Goal: Task Accomplishment & Management: Complete application form

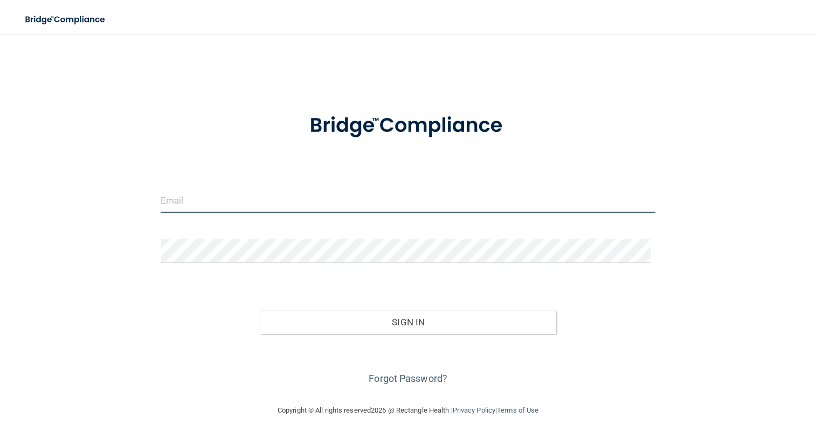
type input "[EMAIL_ADDRESS][DOMAIN_NAME]"
drag, startPoint x: 305, startPoint y: 212, endPoint x: 121, endPoint y: 215, distance: 183.8
click at [121, 215] on div "info@glassfamilydental.com Invalid email/password. You don't have permission to…" at bounding box center [408, 219] width 773 height 348
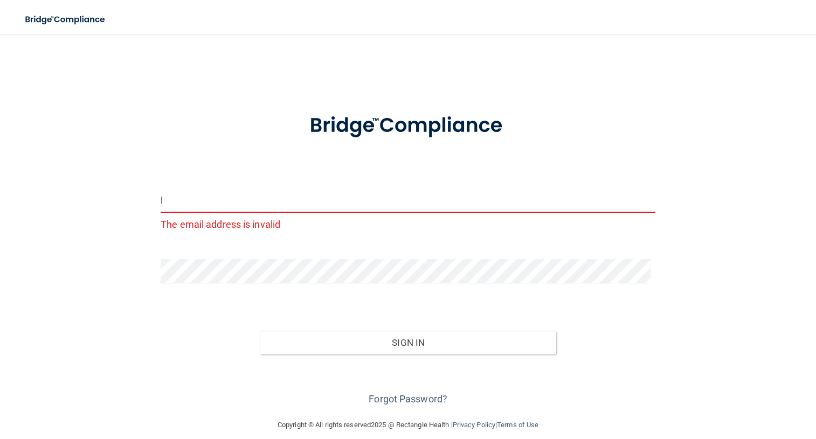
type input "[EMAIL_ADDRESS][DOMAIN_NAME]"
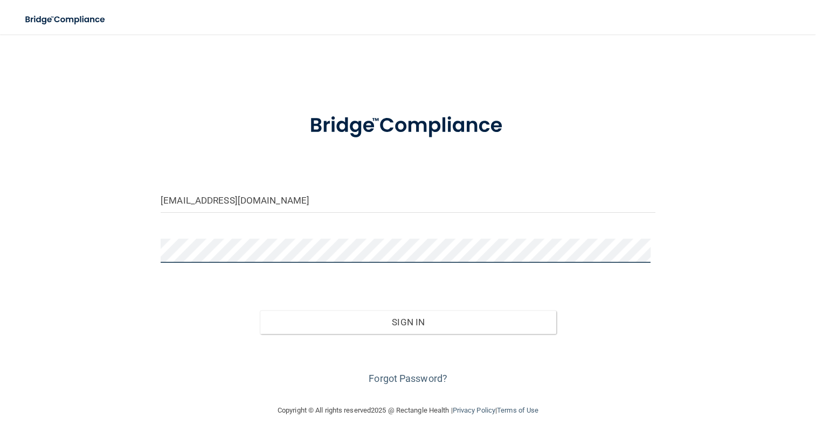
click at [108, 258] on div "lgwyman@aol.com Invalid email/password. You don't have permission to access tha…" at bounding box center [408, 219] width 773 height 348
click at [260, 310] on button "Sign In" at bounding box center [408, 322] width 297 height 24
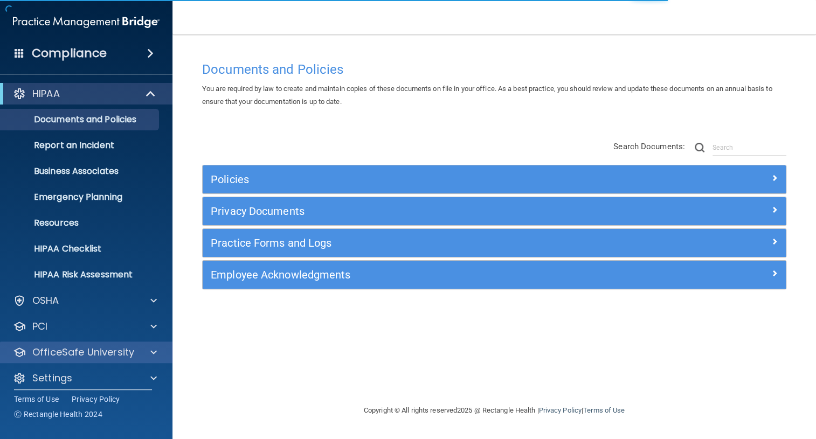
scroll to position [8, 0]
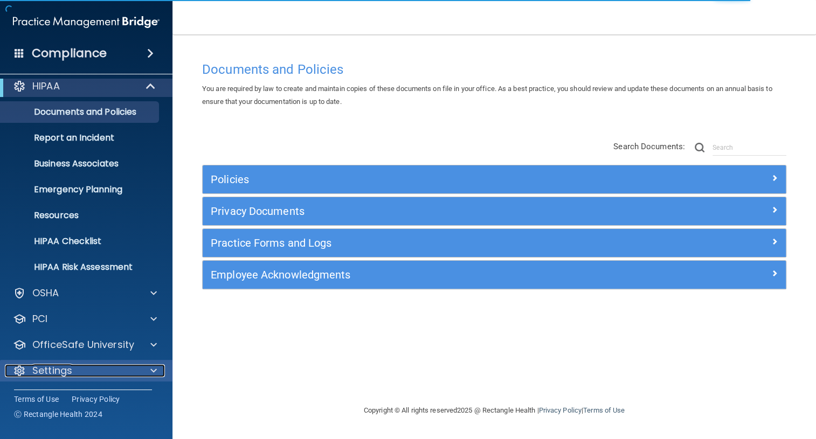
click at [146, 367] on div at bounding box center [151, 370] width 27 height 13
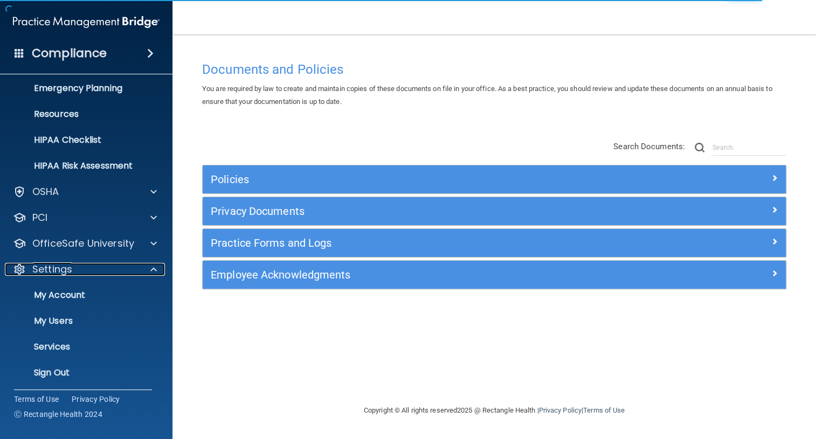
scroll to position [110, 0]
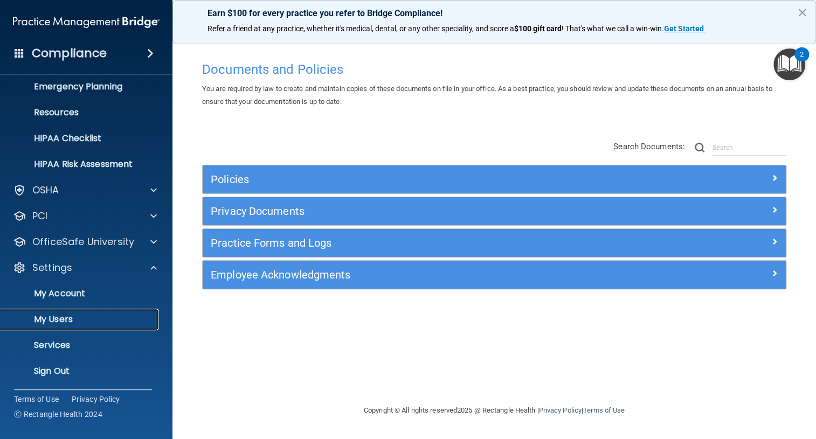
click at [75, 318] on p "My Users" at bounding box center [80, 319] width 147 height 11
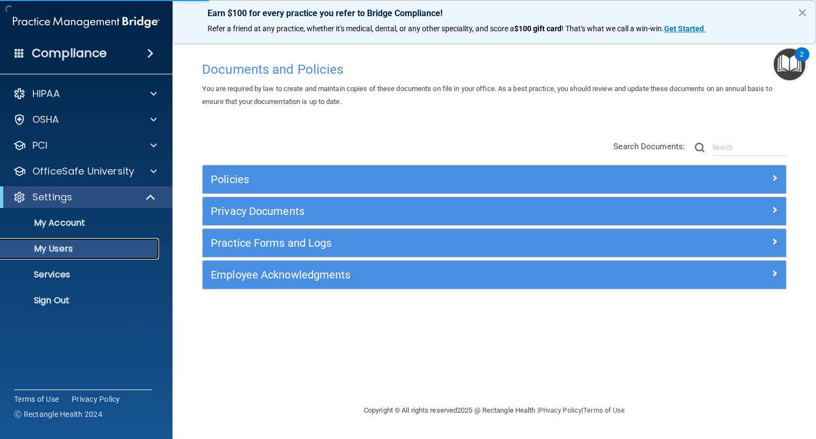
select select "20"
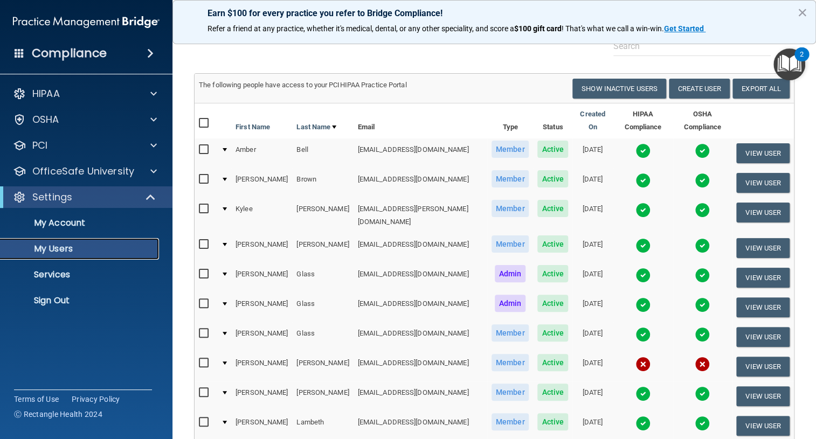
scroll to position [98, 0]
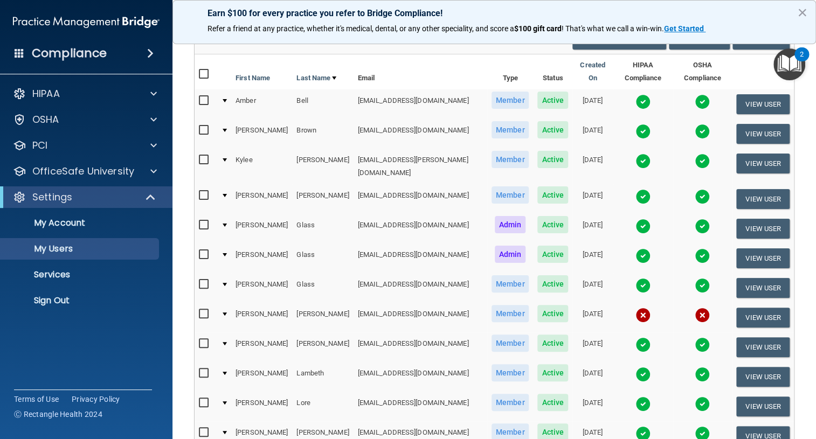
click at [205, 399] on input "checkbox" at bounding box center [205, 403] width 12 height 9
checkbox input "true"
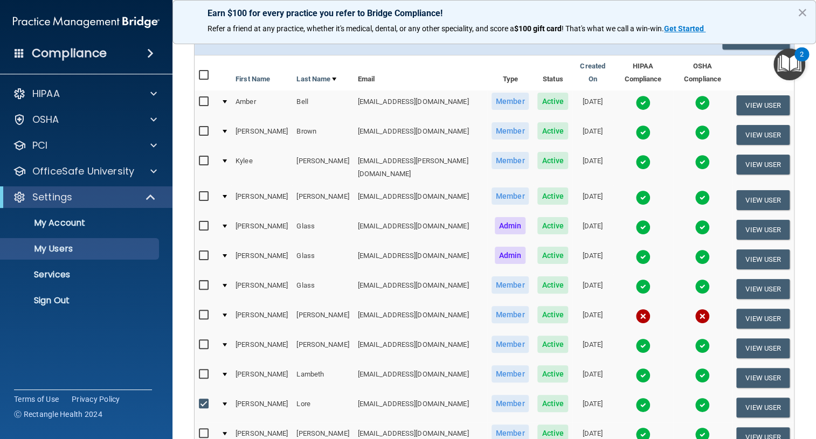
click at [537, 395] on span "Active" at bounding box center [552, 403] width 31 height 17
click at [744, 398] on button "View User" at bounding box center [762, 408] width 53 height 20
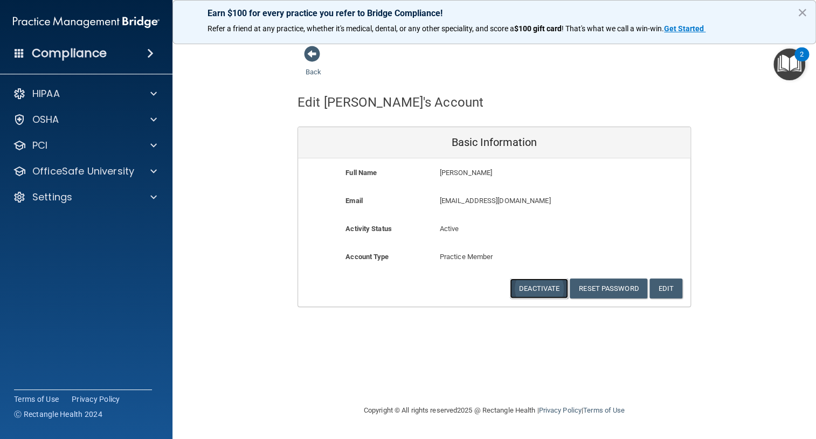
click at [549, 291] on button "Deactivate" at bounding box center [539, 289] width 58 height 20
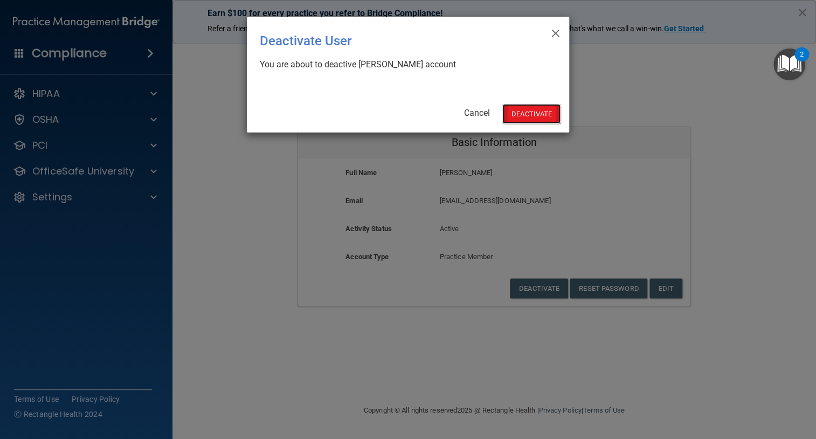
click at [544, 110] on button "Deactivate" at bounding box center [531, 114] width 58 height 20
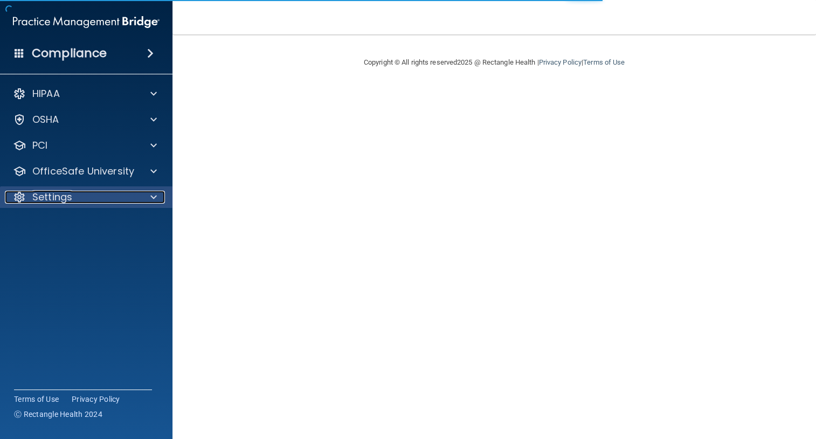
click at [152, 196] on span at bounding box center [153, 197] width 6 height 13
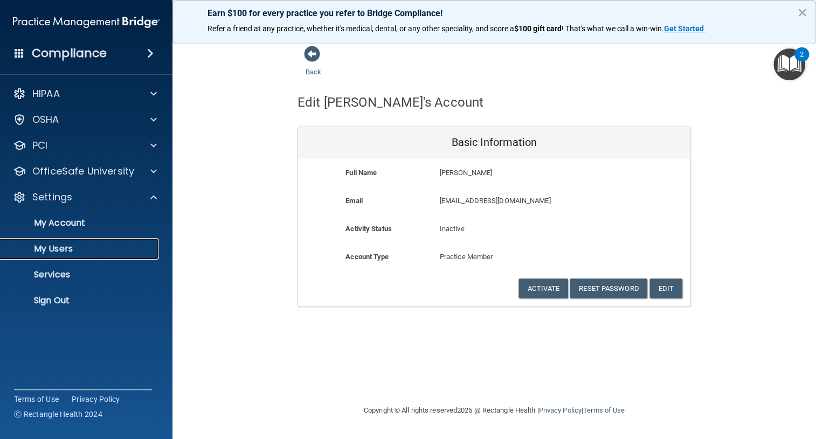
click at [61, 246] on p "My Users" at bounding box center [80, 249] width 147 height 11
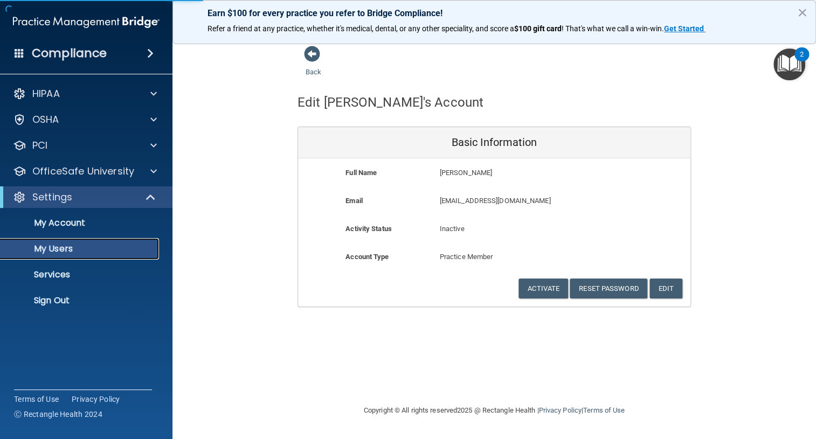
select select "20"
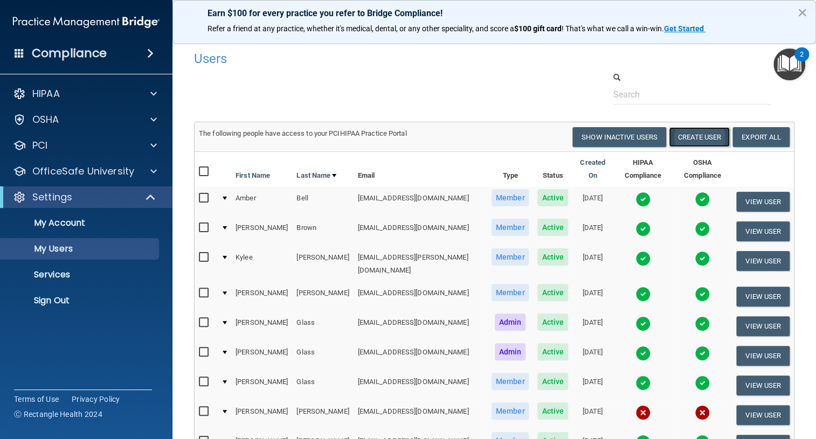
click at [680, 143] on button "Create User" at bounding box center [699, 137] width 61 height 20
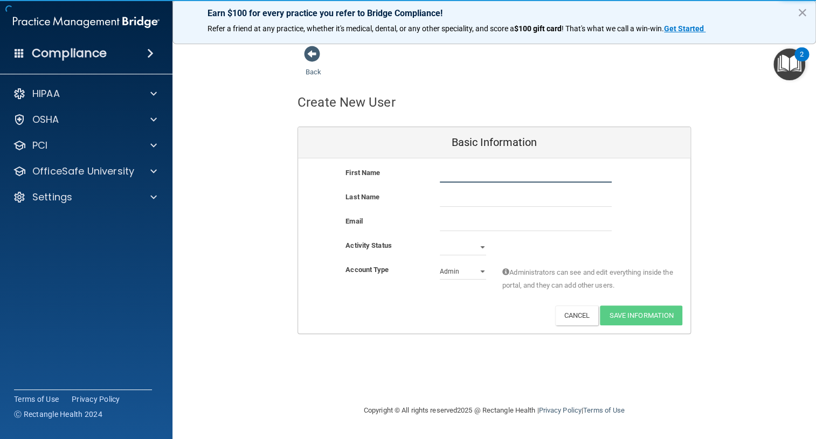
click at [462, 175] on input "text" at bounding box center [526, 175] width 172 height 16
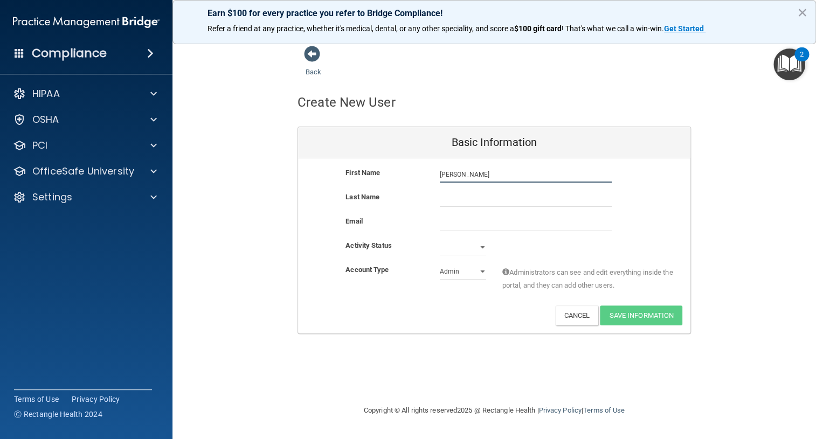
type input "[PERSON_NAME]"
click at [458, 231] on input "email" at bounding box center [526, 223] width 172 height 16
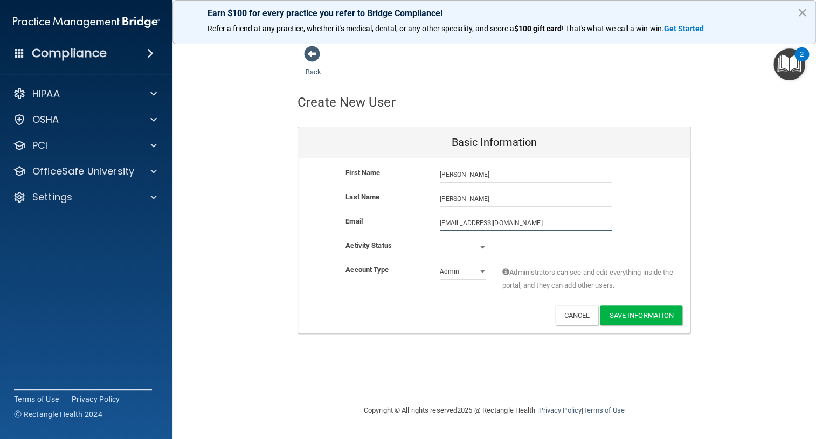
type input "[EMAIL_ADDRESS][DOMAIN_NAME]"
click at [483, 244] on select "Active Inactive" at bounding box center [463, 249] width 46 height 16
select select "active"
click at [440, 239] on select "Active Inactive" at bounding box center [463, 247] width 46 height 16
click at [478, 271] on select "Admin Member" at bounding box center [463, 272] width 46 height 16
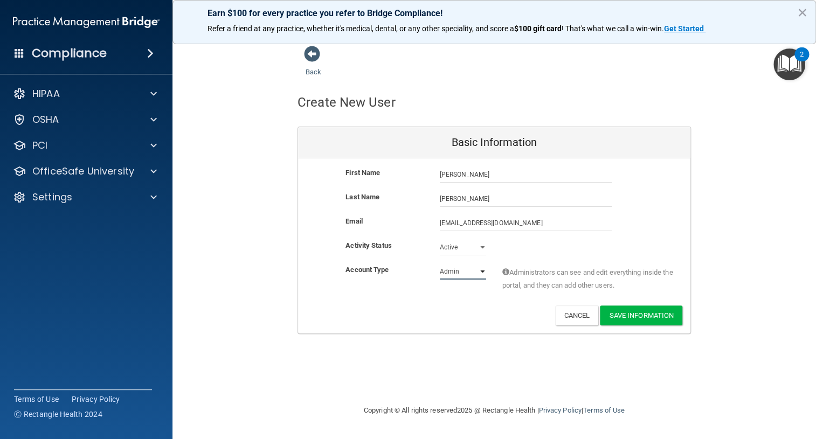
select select "practice_member"
click at [440, 264] on select "Admin Member" at bounding box center [463, 272] width 46 height 16
click at [647, 316] on button "Save Information" at bounding box center [641, 316] width 82 height 20
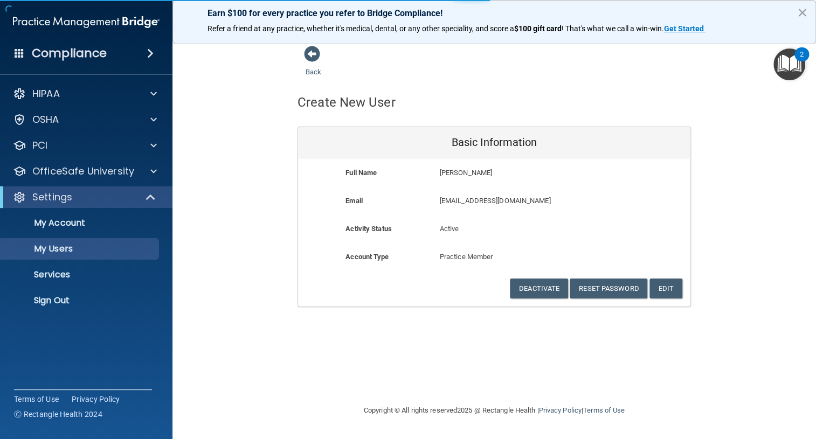
select select "20"
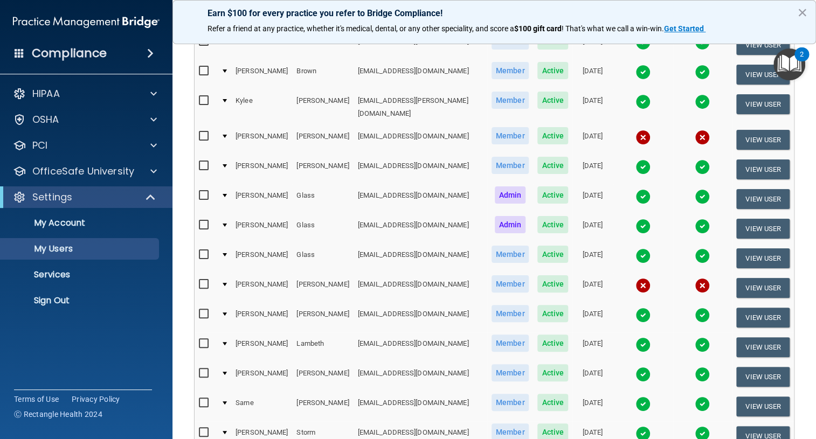
scroll to position [147, 0]
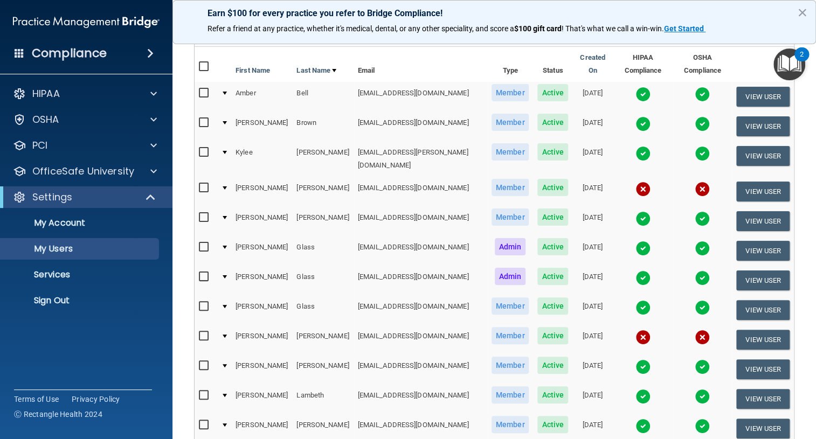
click at [202, 184] on input "checkbox" at bounding box center [205, 188] width 12 height 9
checkbox input "true"
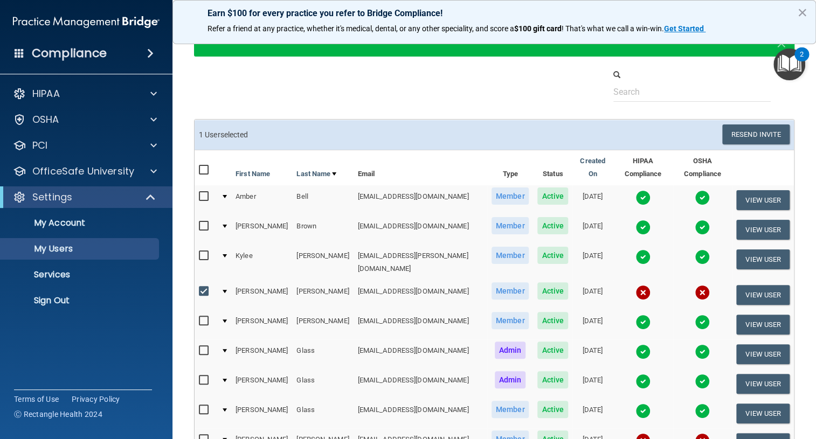
scroll to position [0, 0]
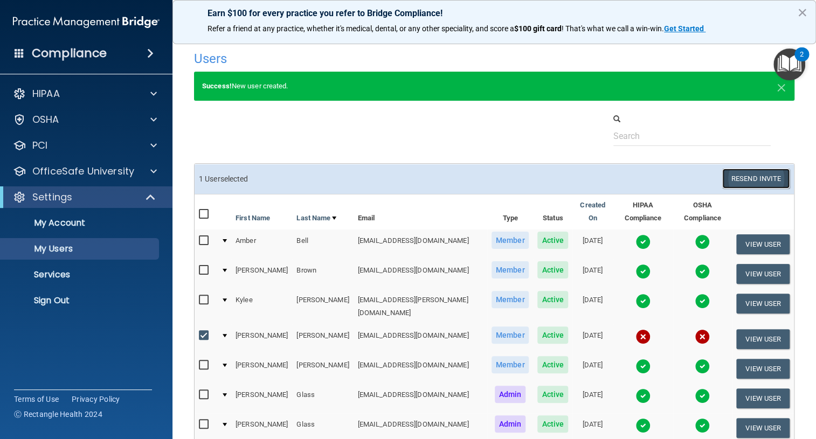
click at [743, 181] on button "Resend Invite" at bounding box center [755, 179] width 67 height 20
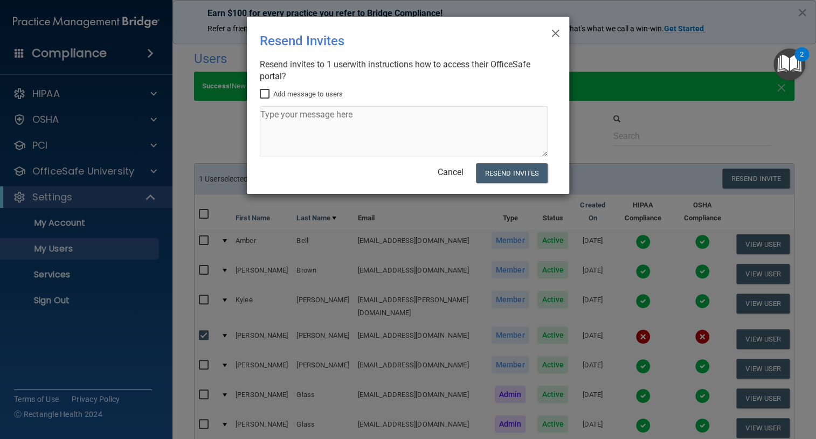
click at [267, 95] on input "Add message to users" at bounding box center [266, 94] width 12 height 9
checkbox input "true"
click at [272, 114] on textarea at bounding box center [404, 131] width 288 height 51
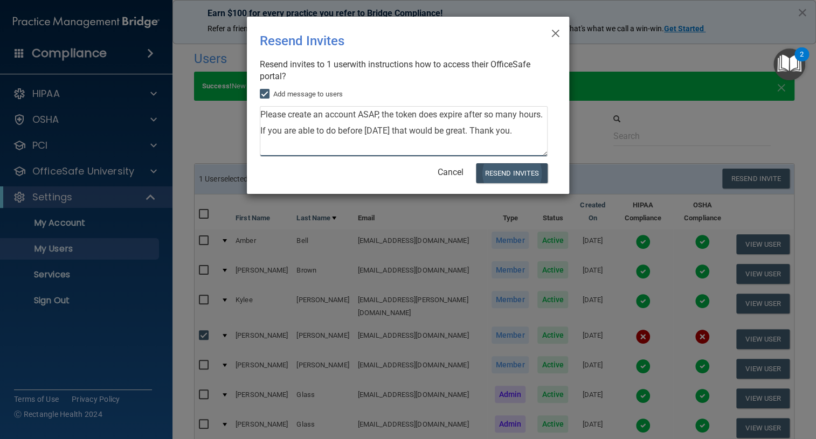
type textarea "Please create an account ASAP, the token does expire after so many hours. If yo…"
click at [490, 171] on button "Resend Invites" at bounding box center [512, 173] width 72 height 20
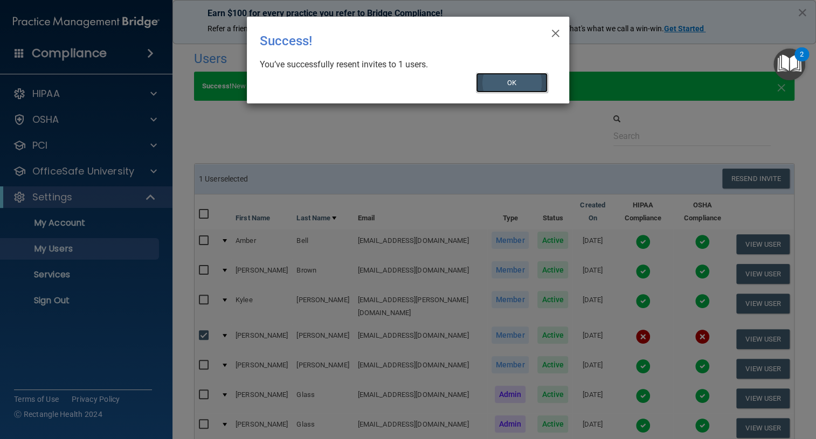
click at [519, 81] on button "OK" at bounding box center [512, 83] width 72 height 20
